Goal: Check status

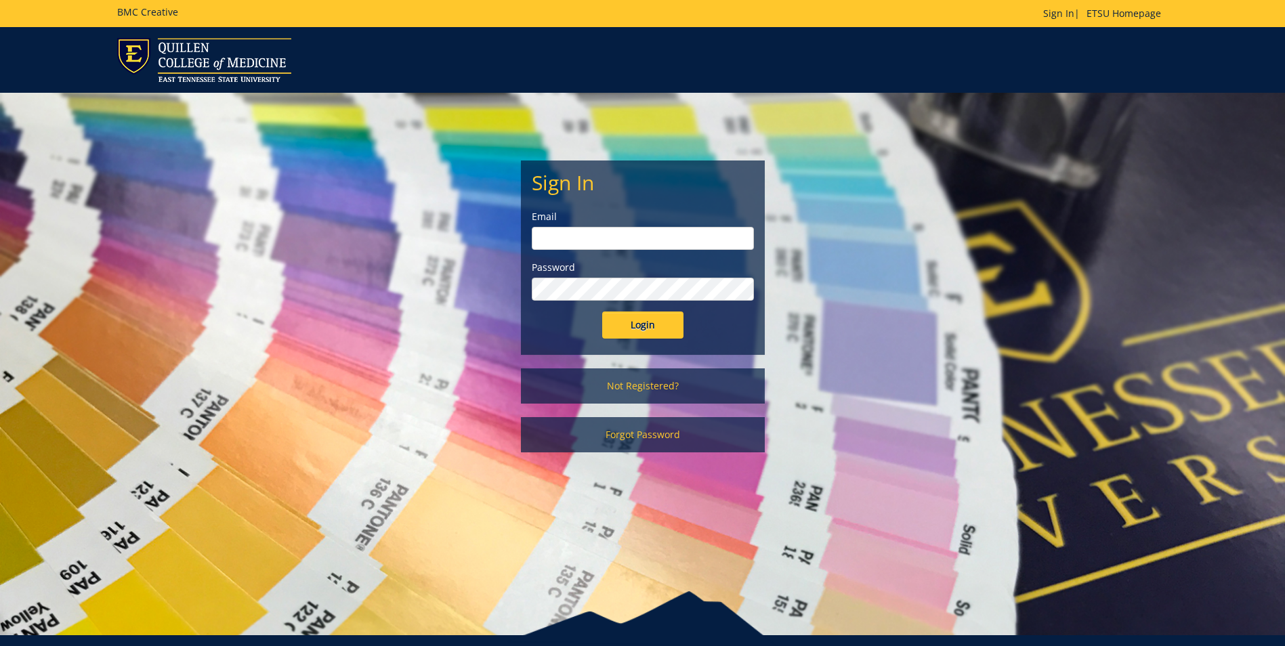
type input "[EMAIL_ADDRESS][DOMAIN_NAME]"
click at [614, 333] on input "Login" at bounding box center [642, 325] width 81 height 27
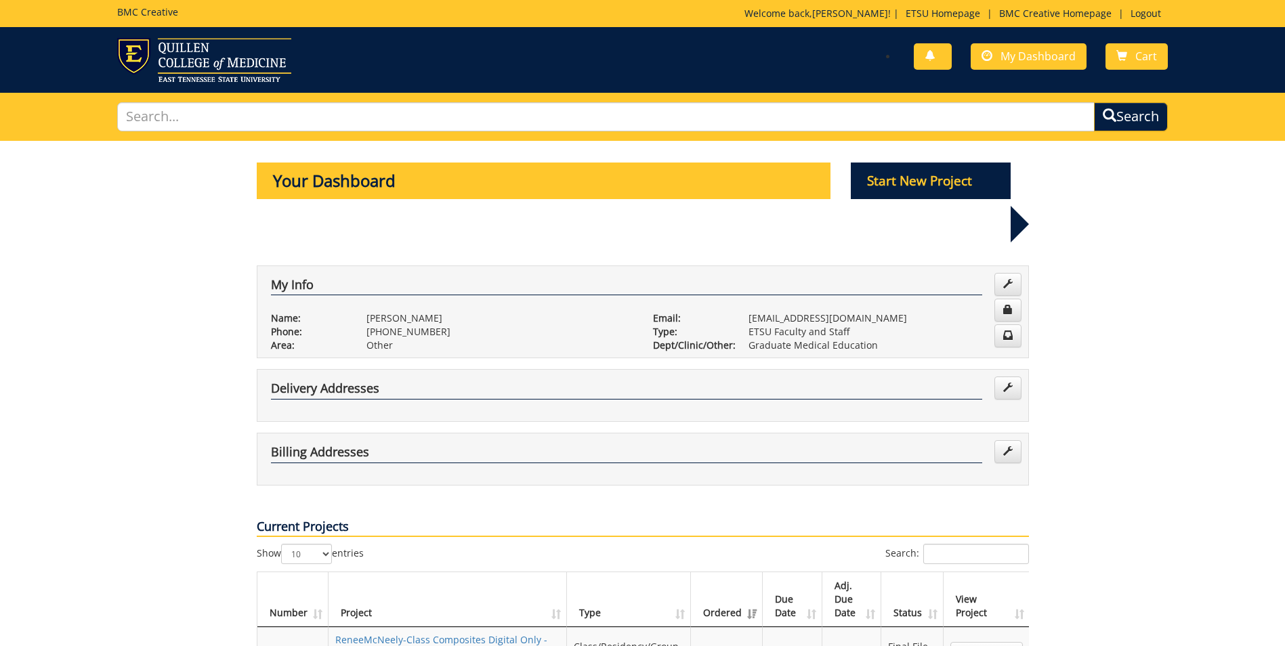
scroll to position [135, 0]
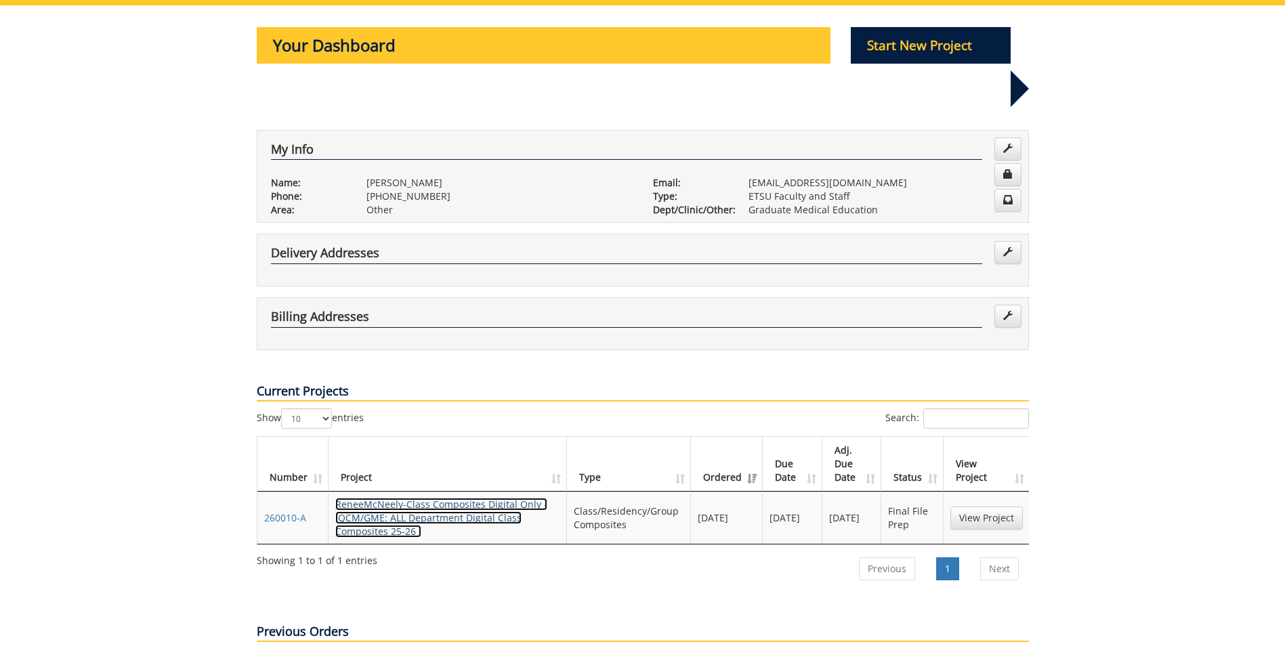
click at [408, 498] on link "ReneeMcNeely-Class Composites Digital Only - (QCM/GME: ALL Department Digital C…" at bounding box center [441, 518] width 212 height 40
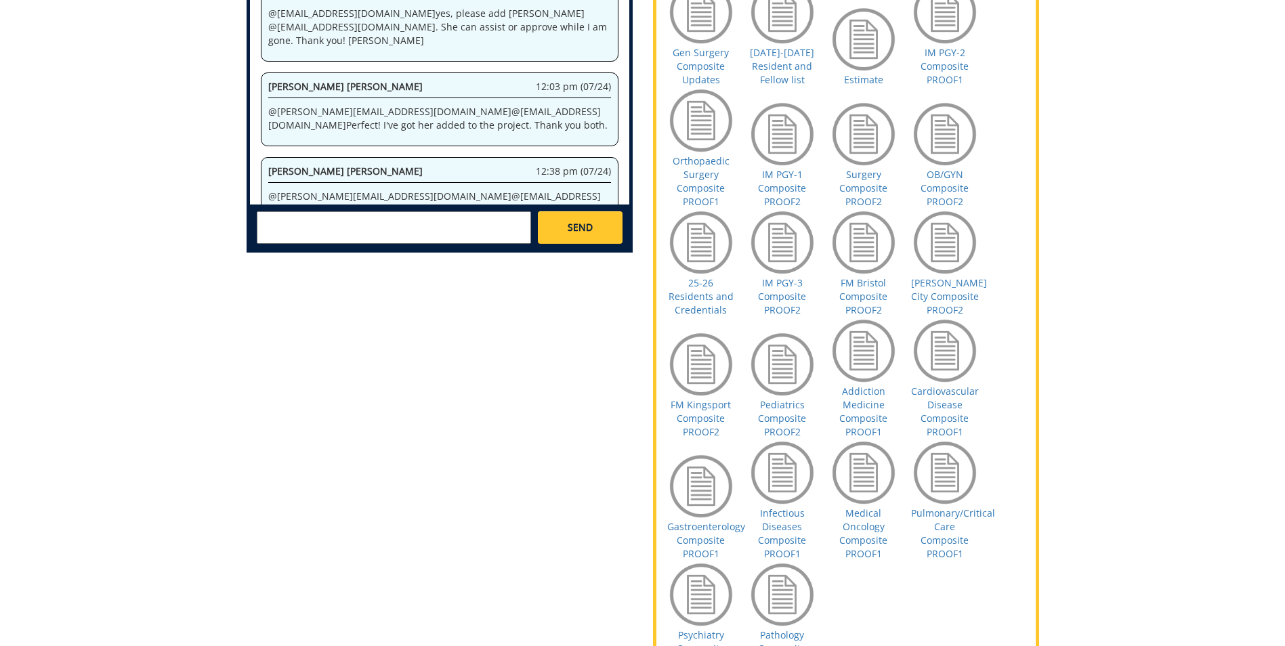
scroll to position [745, 0]
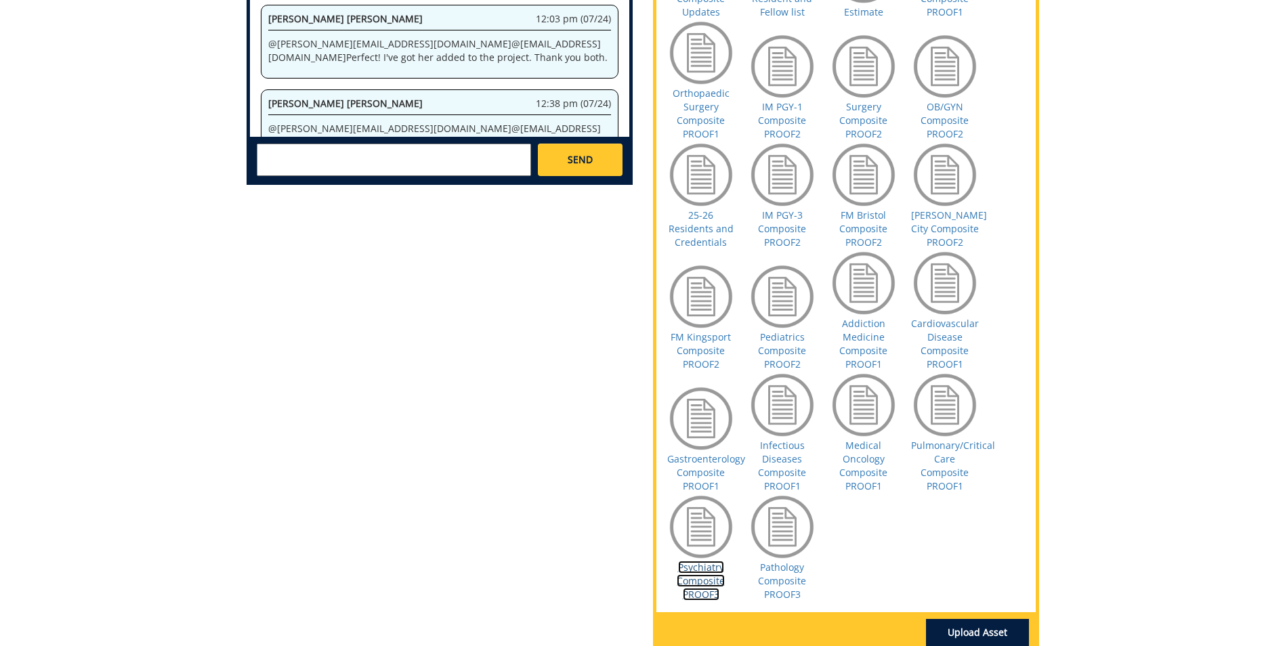
click at [707, 592] on link "Psychiatry Composite PROOF3" at bounding box center [701, 581] width 48 height 40
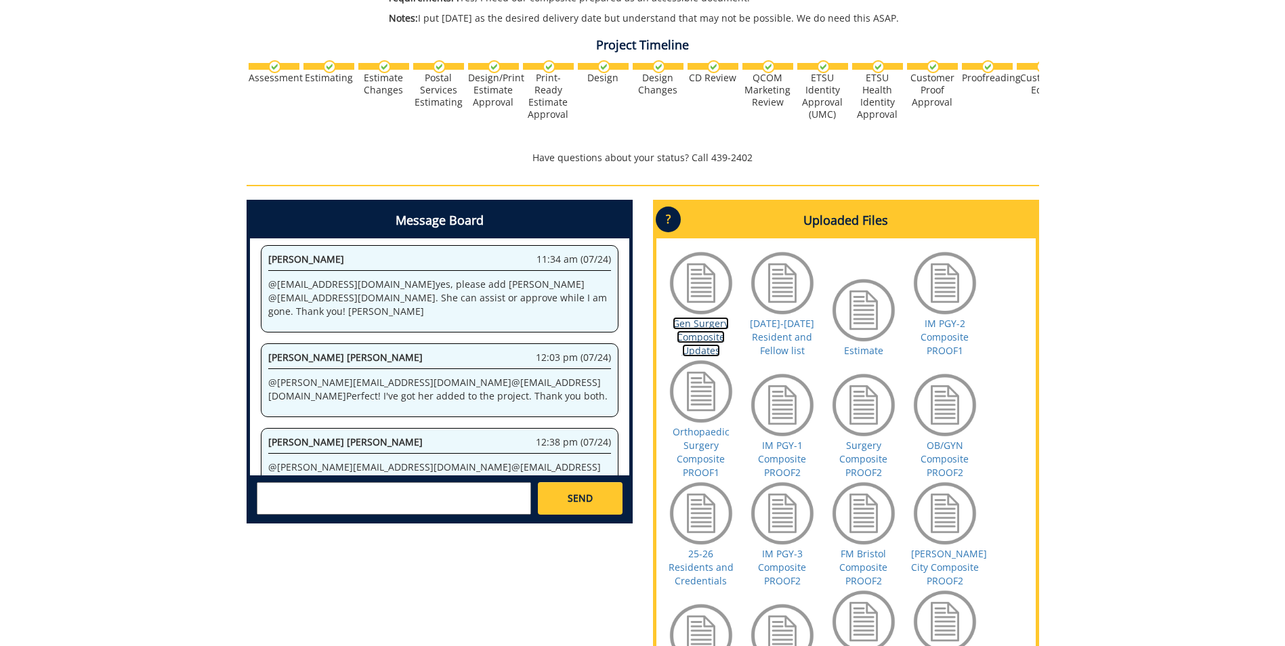
click at [704, 324] on link "Gen Surgery Composite Updates" at bounding box center [701, 337] width 56 height 40
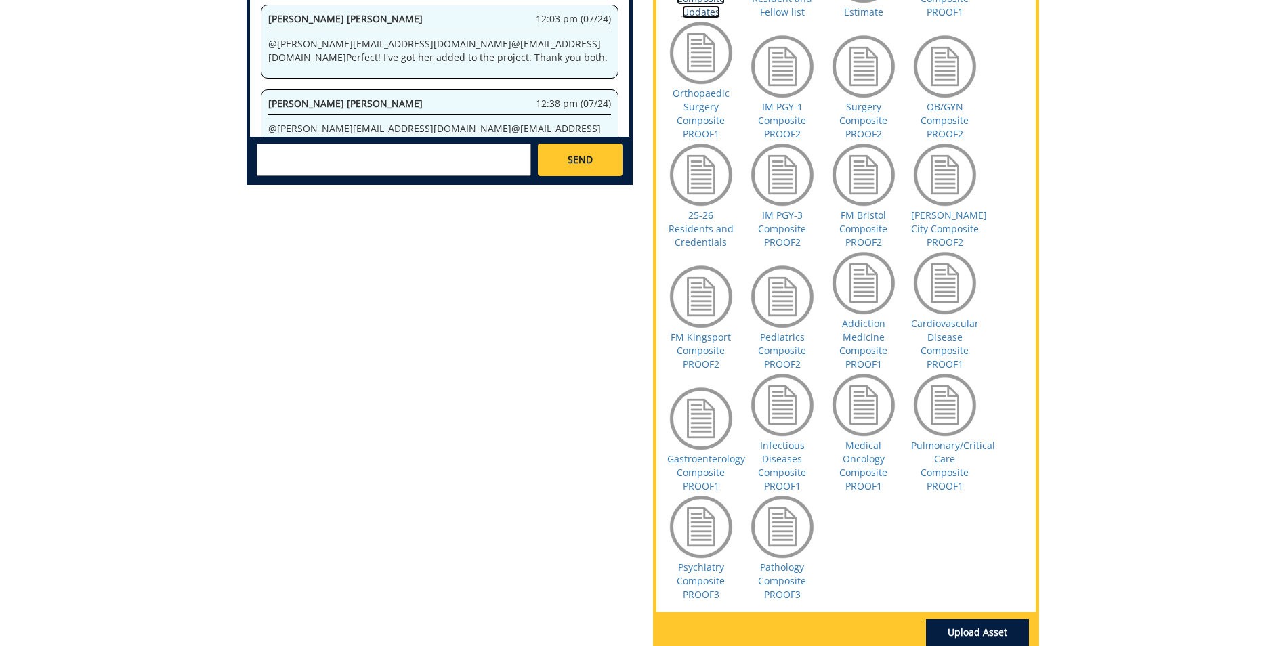
scroll to position [813, 0]
